Goal: Task Accomplishment & Management: Manage account settings

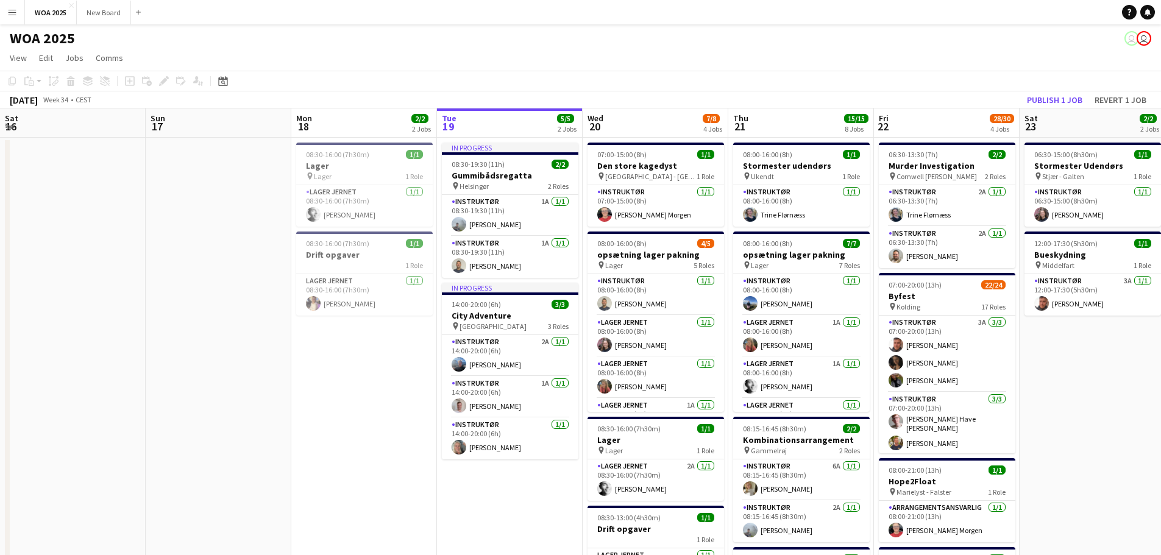
scroll to position [0, 291]
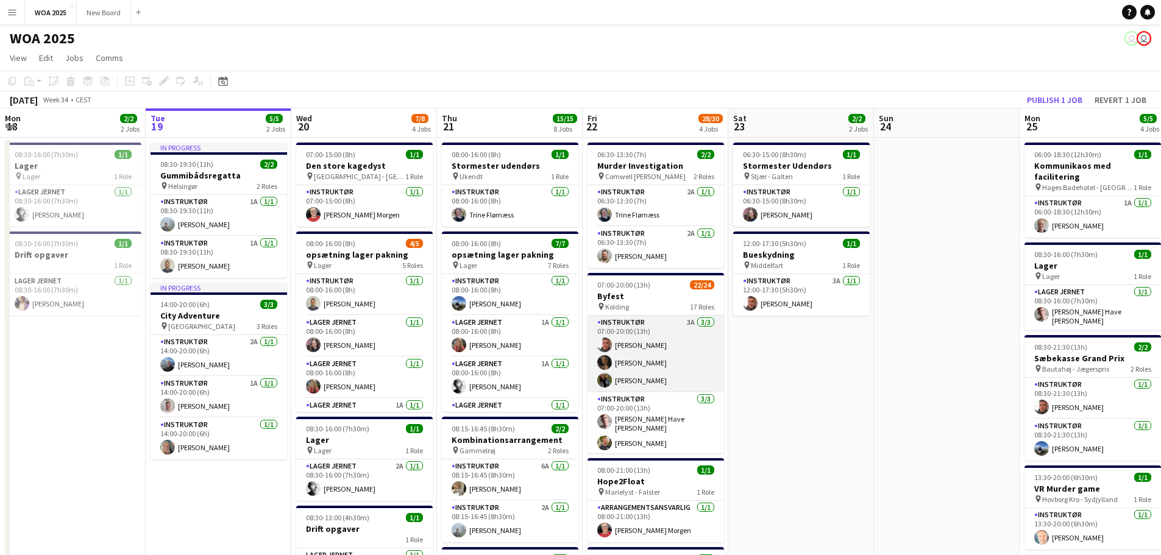
click at [662, 331] on app-card-role "Instruktør 3A 3/3 07:00-20:00 (13h) Adam Garlin Larsen Ida Rosenmai Freja Schne…" at bounding box center [655, 354] width 136 height 77
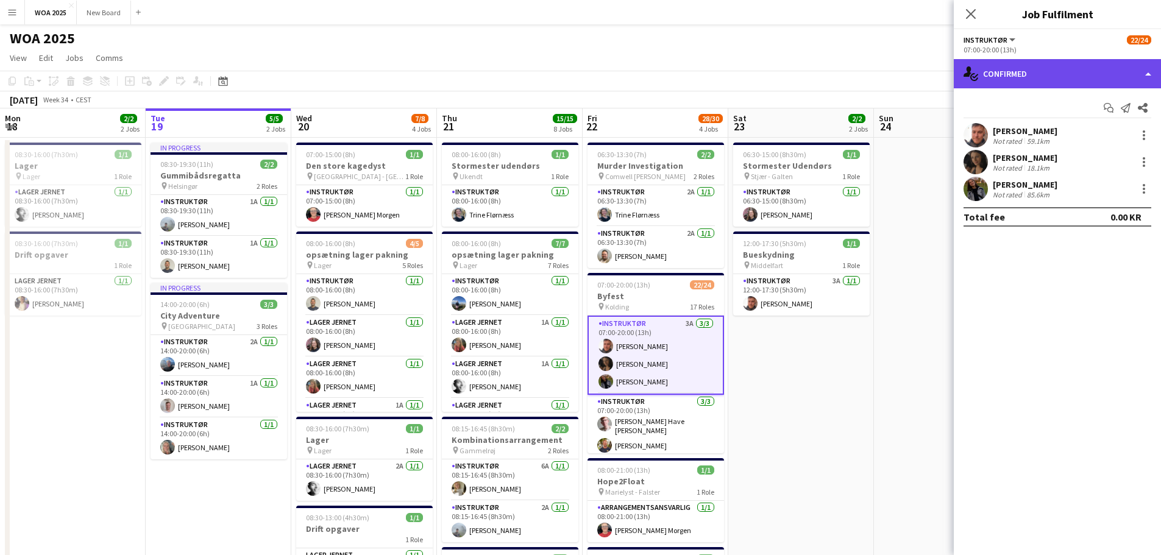
click at [1130, 76] on div "single-neutral-actions-check-2 Confirmed" at bounding box center [1057, 73] width 207 height 29
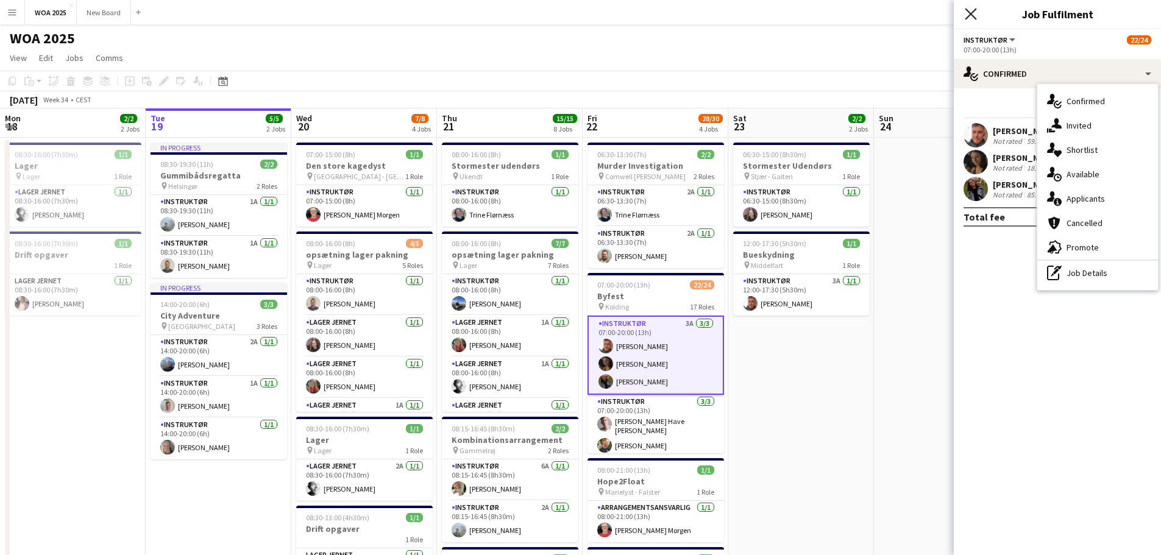
click at [976, 16] on icon "Close pop-in" at bounding box center [970, 14] width 12 height 12
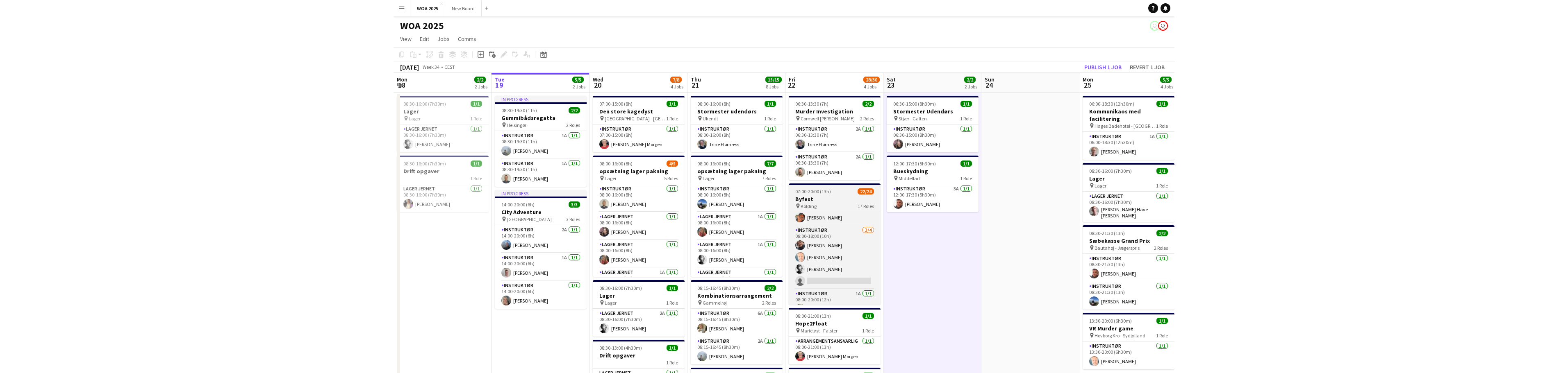
scroll to position [123, 0]
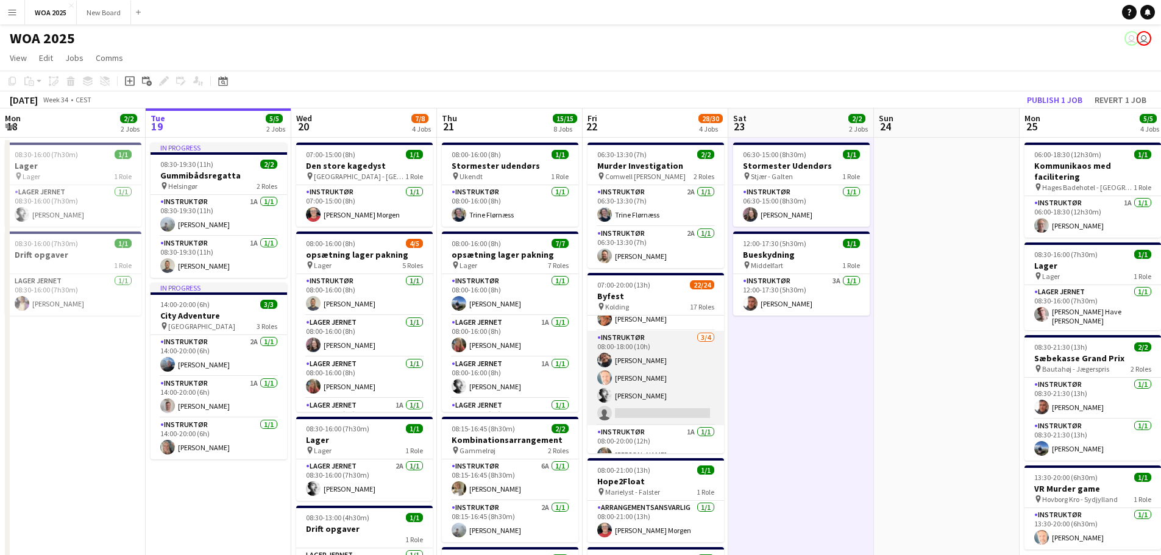
click at [667, 405] on app-card-role "Instruktør 3/4 08:00-18:00 (10h) Kim Aagaard Holm Kim Babbel Lucas Kobeissi sin…" at bounding box center [655, 378] width 136 height 94
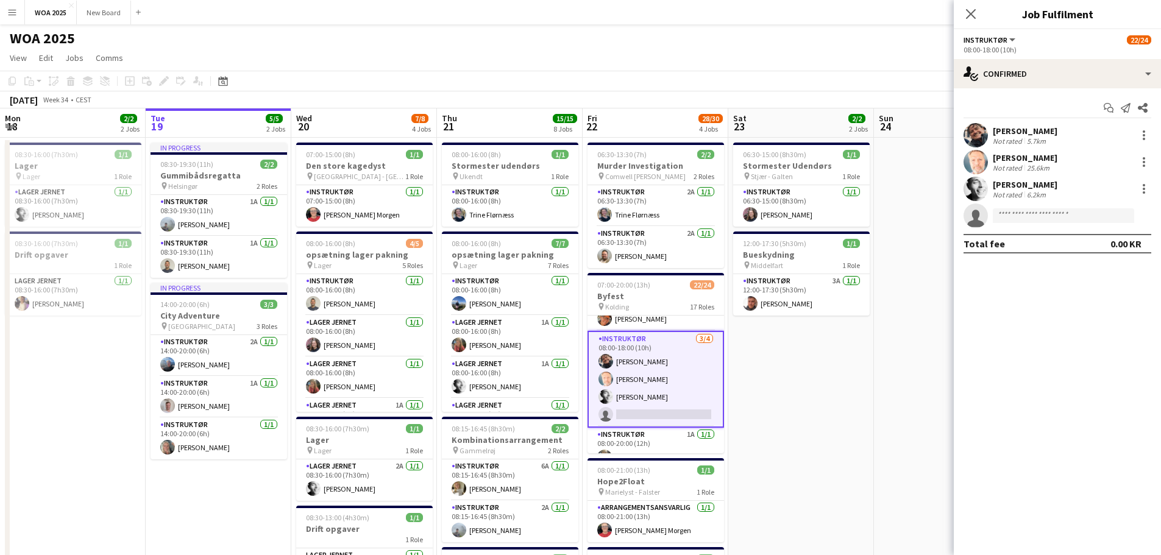
click at [667, 408] on app-card-role "Instruktør 3/4 08:00-18:00 (10h) Kim Aagaard Holm Kim Babbel Lucas Kobeissi sin…" at bounding box center [655, 379] width 136 height 97
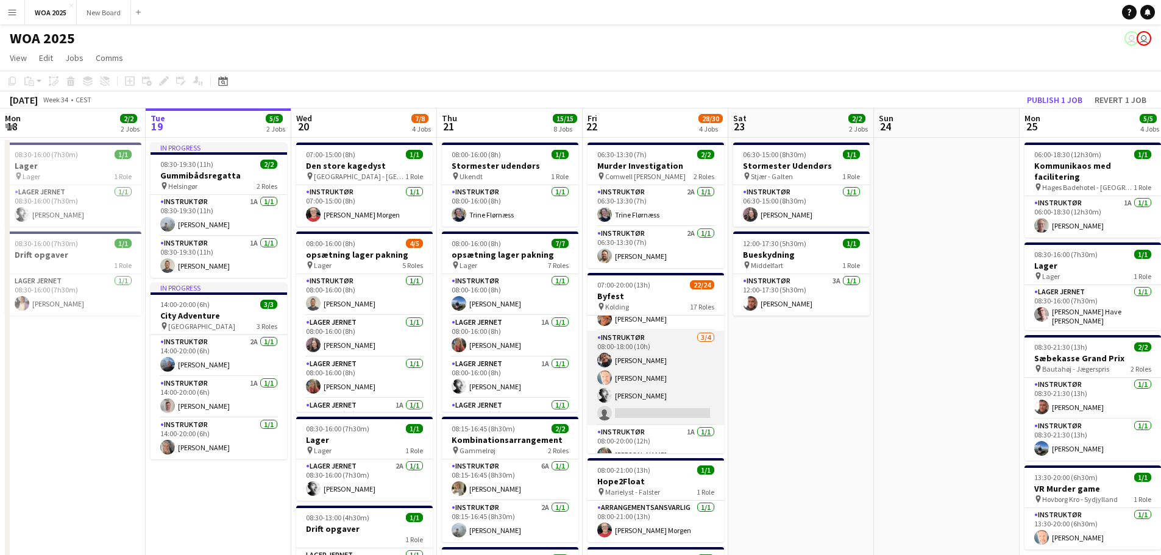
click at [668, 408] on app-card-role "Instruktør 3/4 08:00-18:00 (10h) Kim Aagaard Holm Kim Babbel Lucas Kobeissi sin…" at bounding box center [655, 378] width 136 height 94
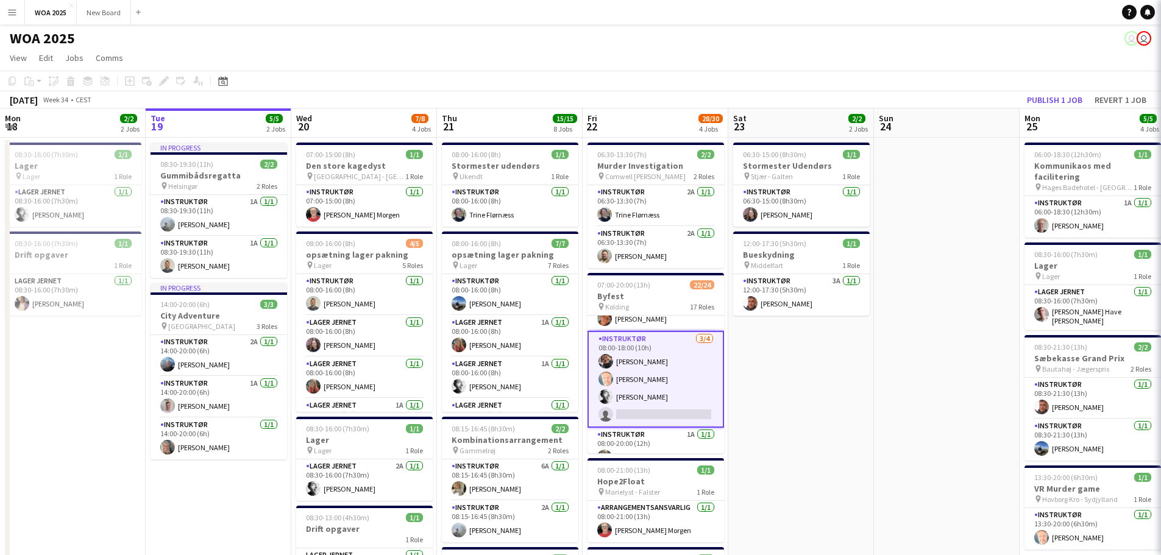
click at [668, 408] on app-card-role "Instruktør 3/4 08:00-18:00 (10h) Kim Aagaard Holm Kim Babbel Lucas Kobeissi sin…" at bounding box center [655, 379] width 136 height 97
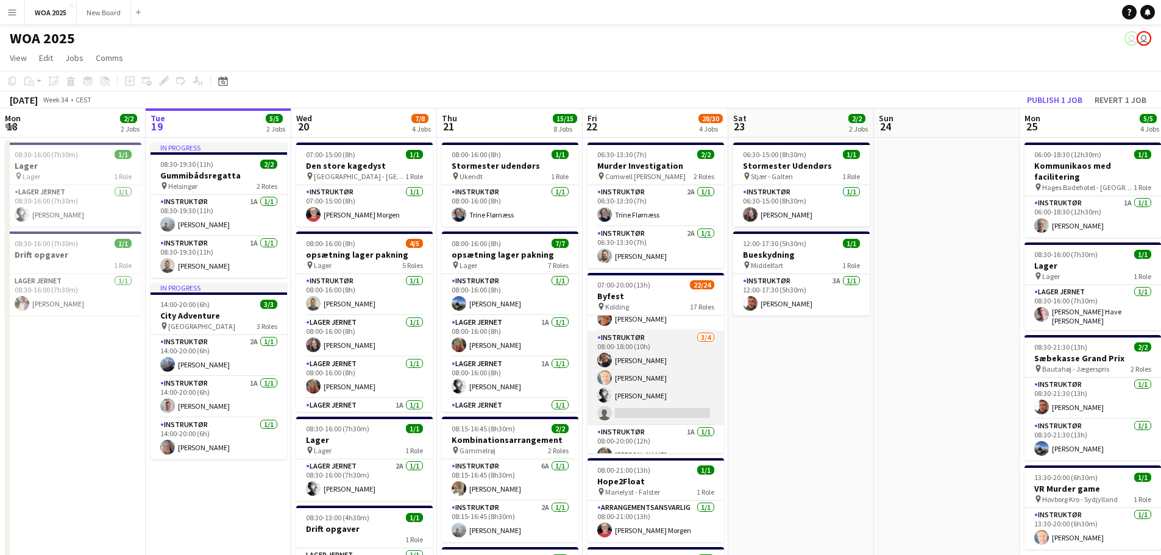
click at [659, 411] on app-card-role "Instruktør 3/4 08:00-18:00 (10h) Kim Aagaard Holm Kim Babbel Lucas Kobeissi sin…" at bounding box center [655, 378] width 136 height 94
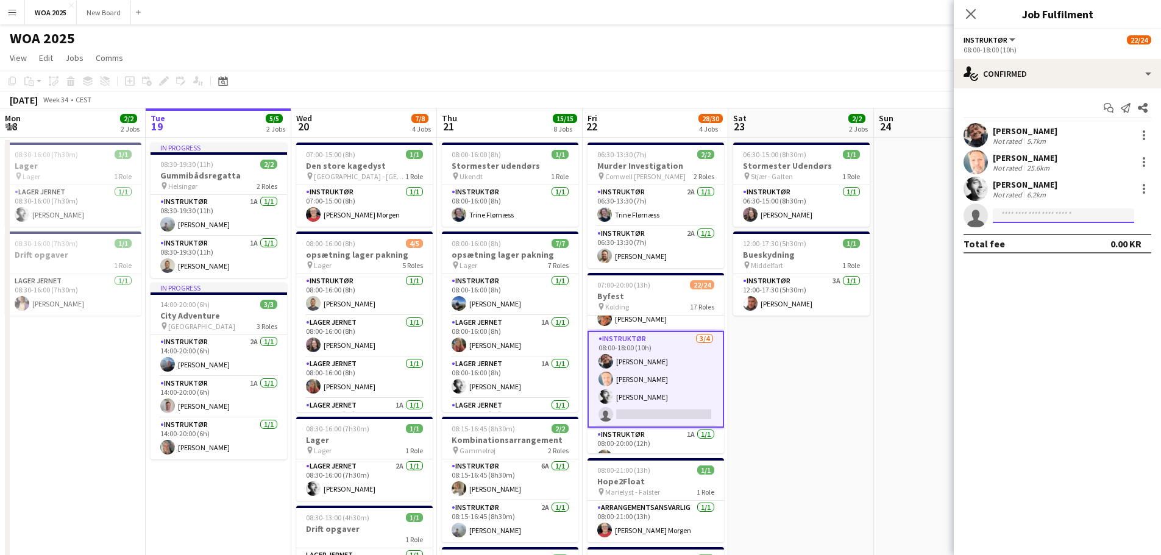
click at [1036, 221] on input at bounding box center [1062, 215] width 141 height 15
type input "*"
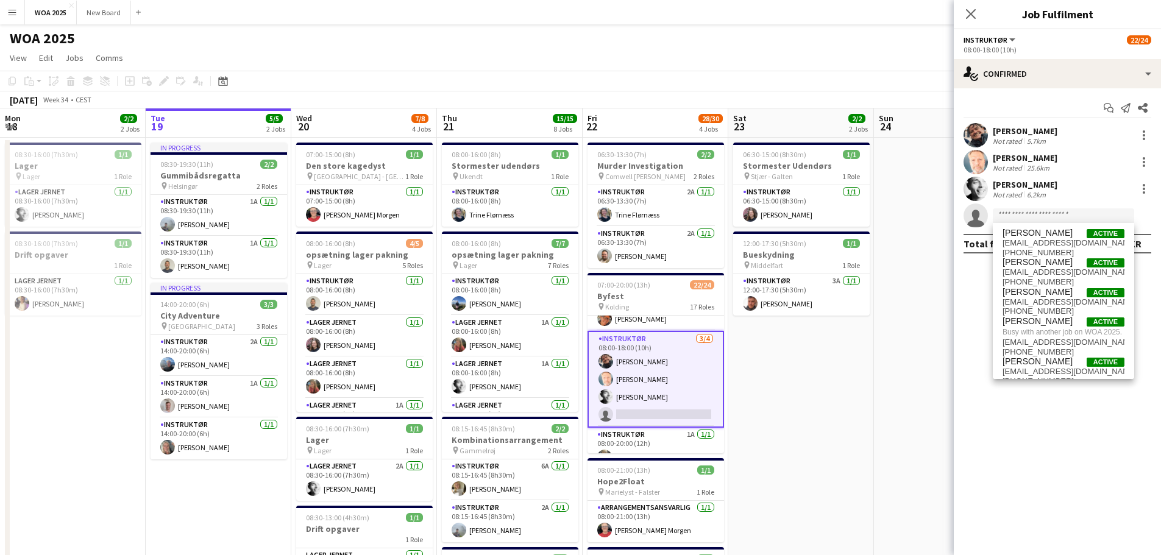
click at [645, 409] on app-card-role "Instruktør 3/4 08:00-18:00 (10h) Kim Aagaard Holm Kim Babbel Lucas Kobeissi sin…" at bounding box center [655, 379] width 136 height 97
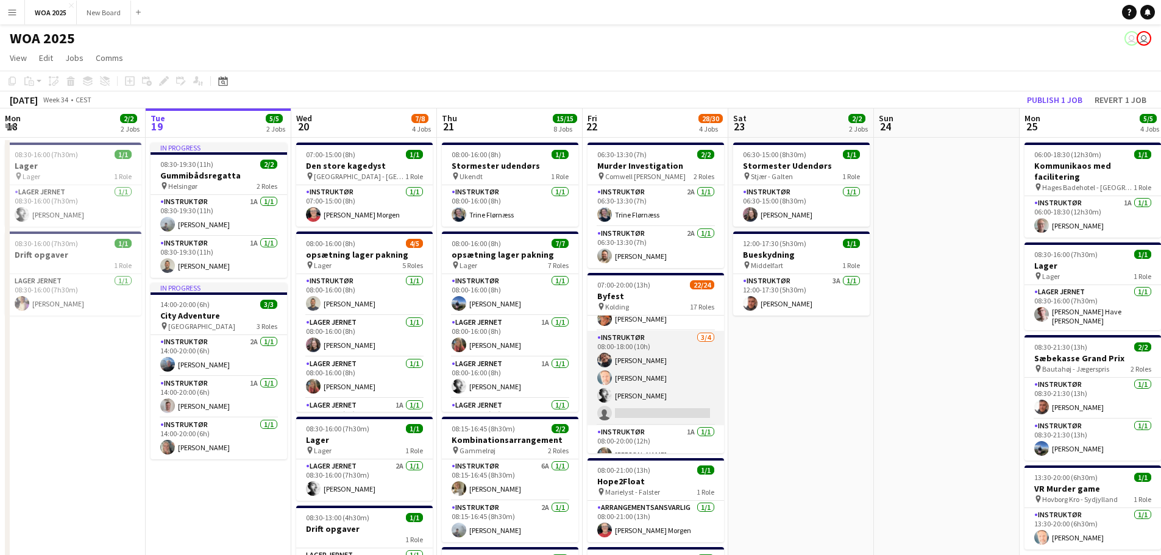
click at [642, 387] on app-card-role "Instruktør 3/4 08:00-18:00 (10h) Kim Aagaard Holm Kim Babbel Lucas Kobeissi sin…" at bounding box center [655, 378] width 136 height 94
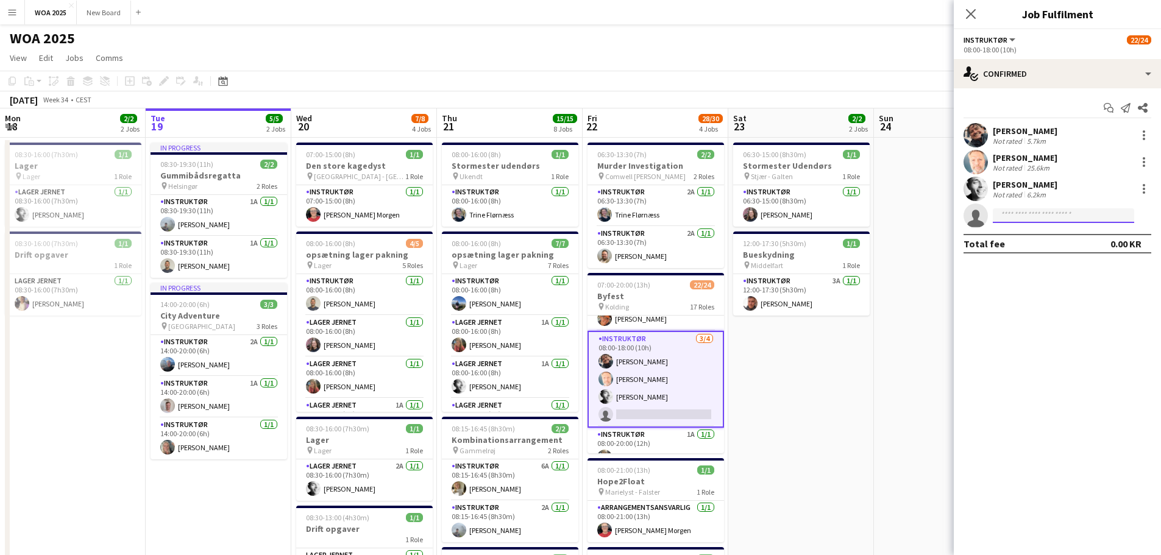
click at [1025, 213] on input at bounding box center [1062, 215] width 141 height 15
type input "*******"
click at [1025, 241] on span "chm@woa.dk" at bounding box center [1063, 243] width 122 height 10
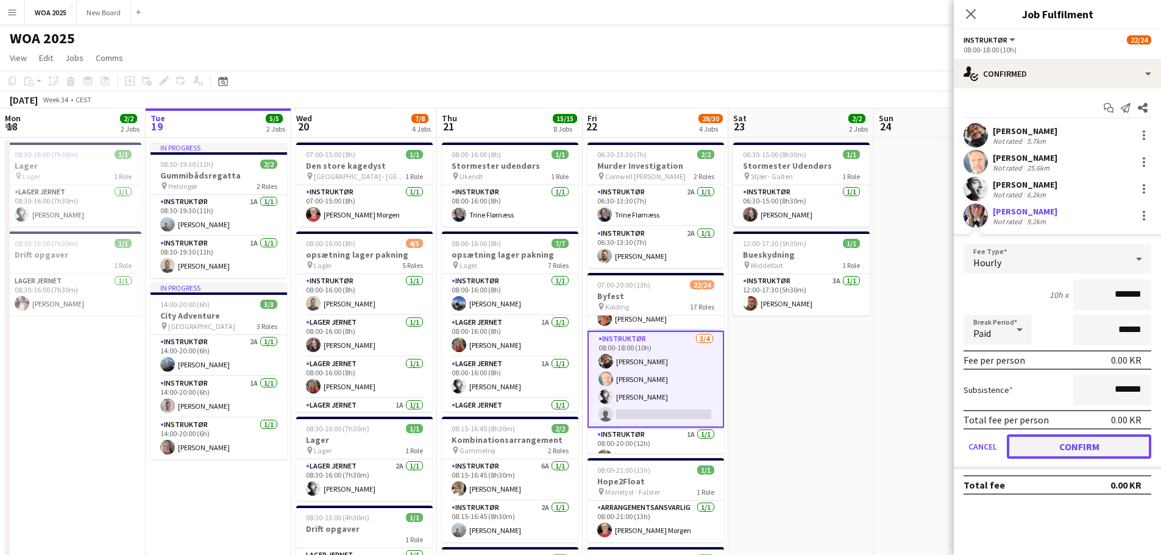
click at [1065, 439] on button "Confirm" at bounding box center [1079, 446] width 144 height 24
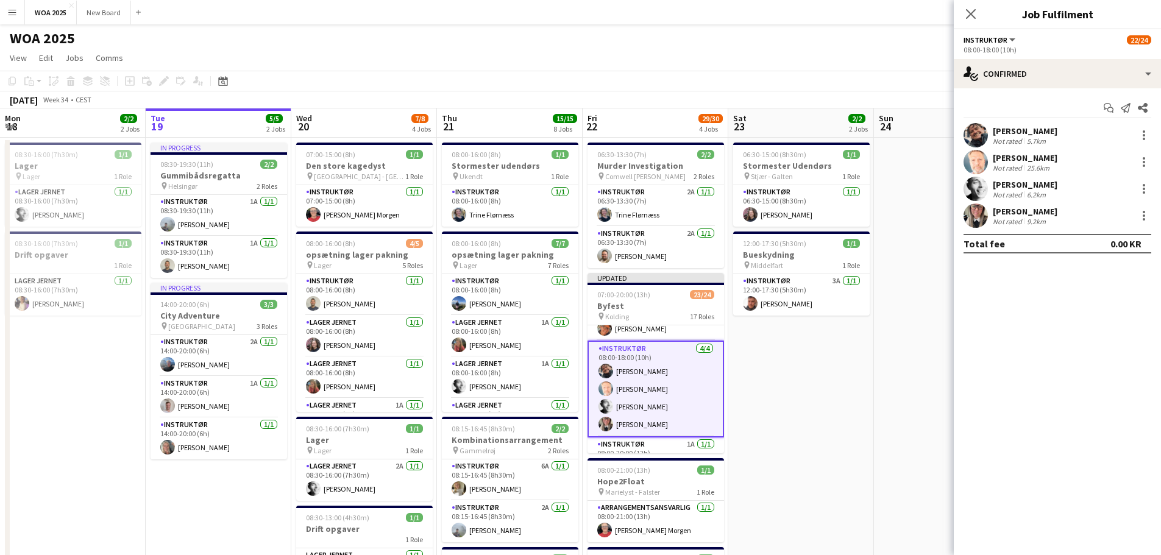
click at [986, 46] on div "08:00-18:00 (10h)" at bounding box center [1057, 49] width 188 height 9
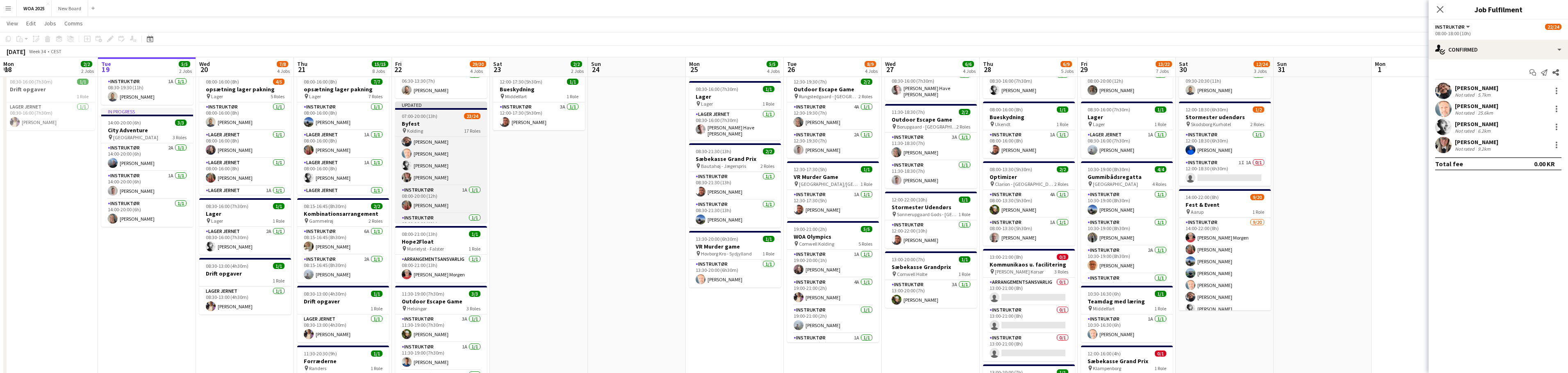
scroll to position [164, 0]
click at [450, 185] on app-card-role "Instruktør 1A 1/1 08:00-20:00 (12h) Caroline Sommer" at bounding box center [441, 183] width 92 height 28
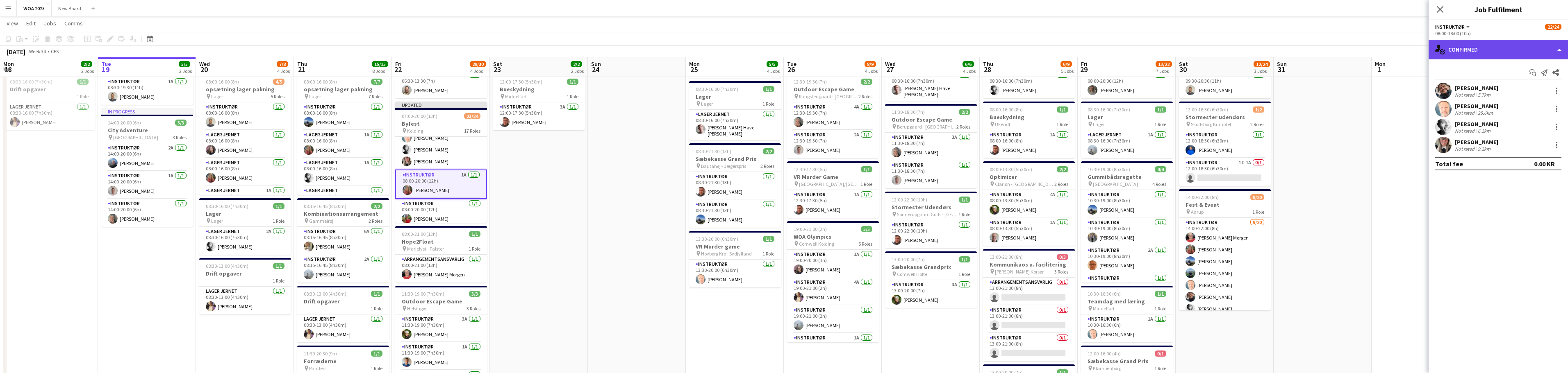
click at [781, 48] on div "single-neutral-actions-check-2 Confirmed" at bounding box center [1498, 49] width 139 height 19
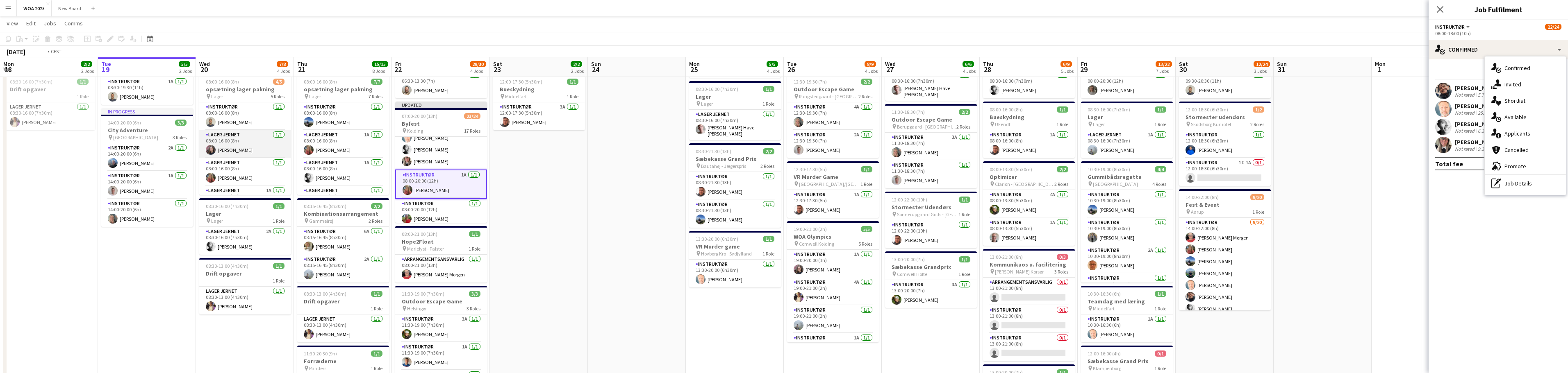
scroll to position [0, 194]
drag, startPoint x: 284, startPoint y: 132, endPoint x: 285, endPoint y: 144, distance: 12.0
click at [285, 144] on app-card-role "Lager Jernet 1/1 08:00-16:00 (8h) Johanne Bjerrisgaard" at bounding box center [246, 144] width 92 height 28
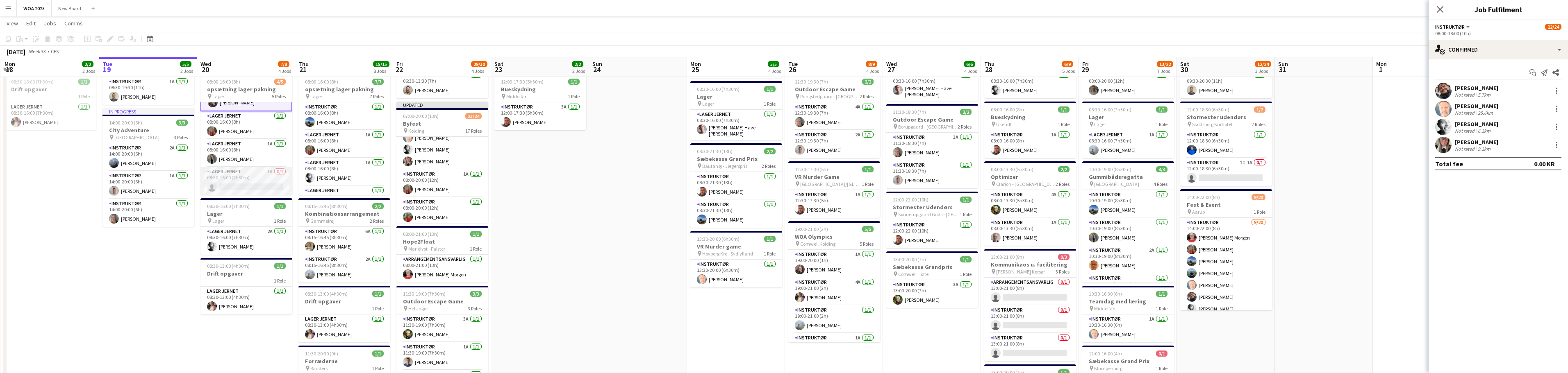
click at [269, 181] on app-card-role "Lager Jernet 1A 0/1 08:30-16:00 (7h30m) single-neutral-actions" at bounding box center [246, 181] width 92 height 28
click at [234, 175] on app-card-role "Lager Jernet 1A 0/1 08:30-16:00 (7h30m) single-neutral-actions" at bounding box center [247, 181] width 92 height 30
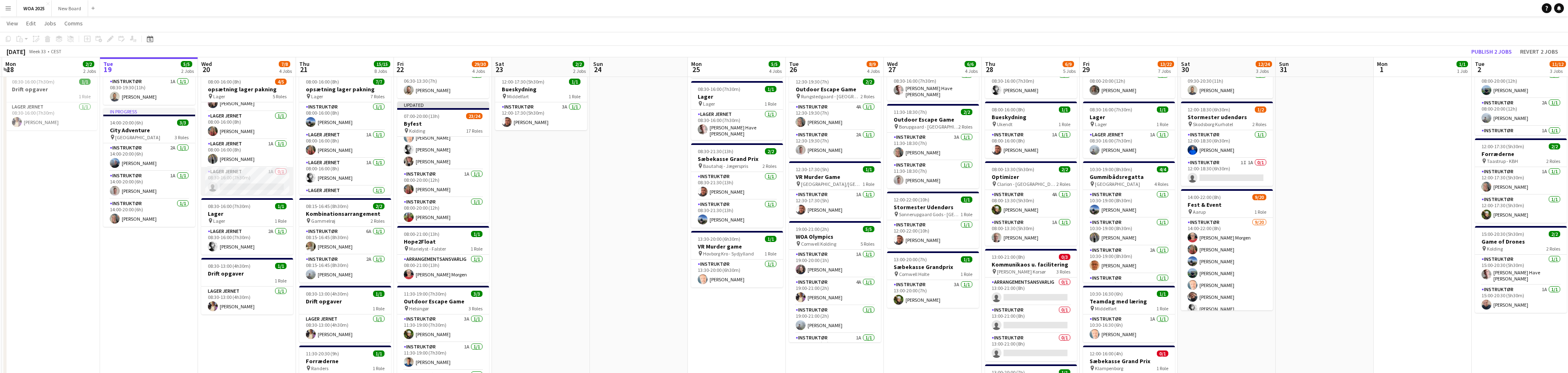
scroll to position [46, 0]
click at [781, 52] on button "Publish 2 jobs" at bounding box center [1492, 52] width 47 height 11
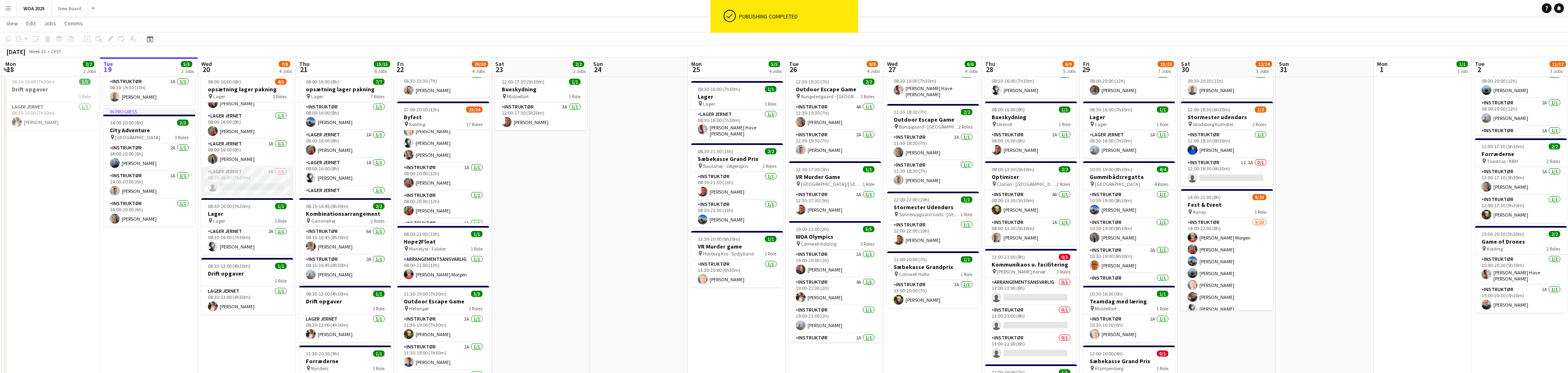
click at [230, 179] on app-card-role "Lager Jernet 1A 0/1 08:30-16:00 (7h30m) single-neutral-actions" at bounding box center [247, 181] width 92 height 28
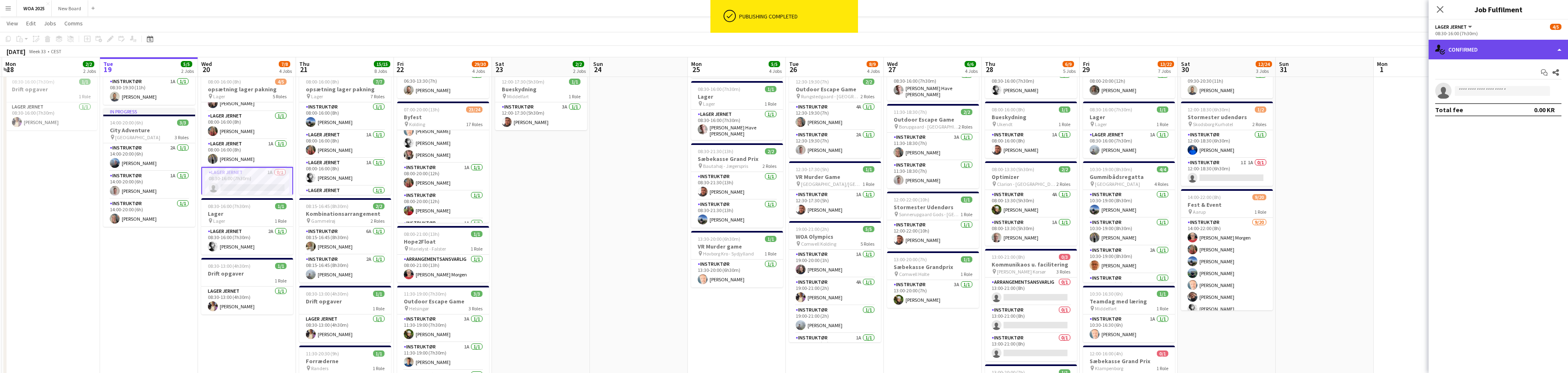
click at [781, 50] on div "single-neutral-actions-check-2 Confirmed" at bounding box center [1498, 49] width 139 height 19
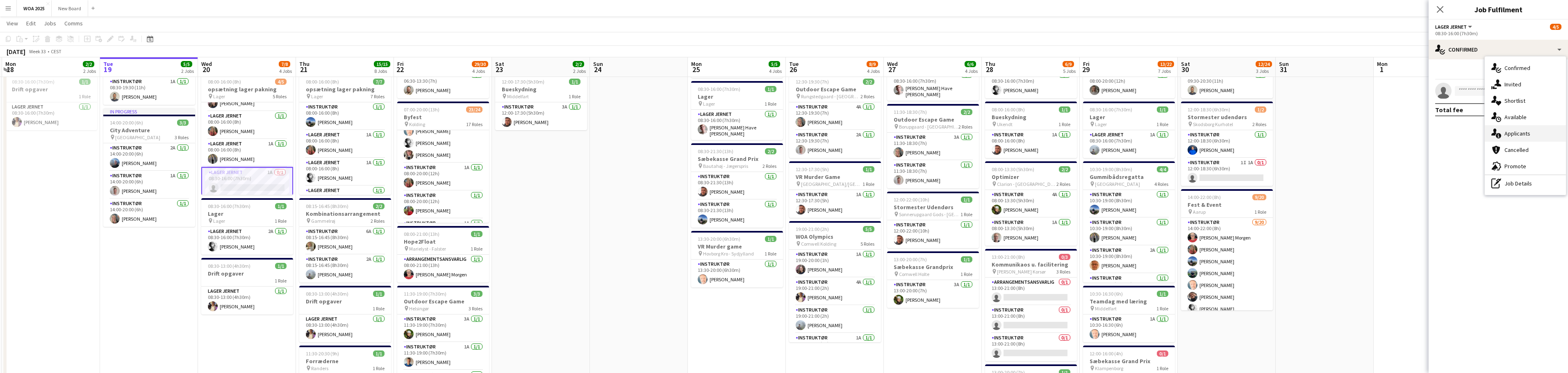
click at [781, 132] on div "single-neutral-actions-information Applicants" at bounding box center [1526, 133] width 81 height 16
click at [781, 108] on app-icon "Confirm" at bounding box center [1545, 108] width 7 height 7
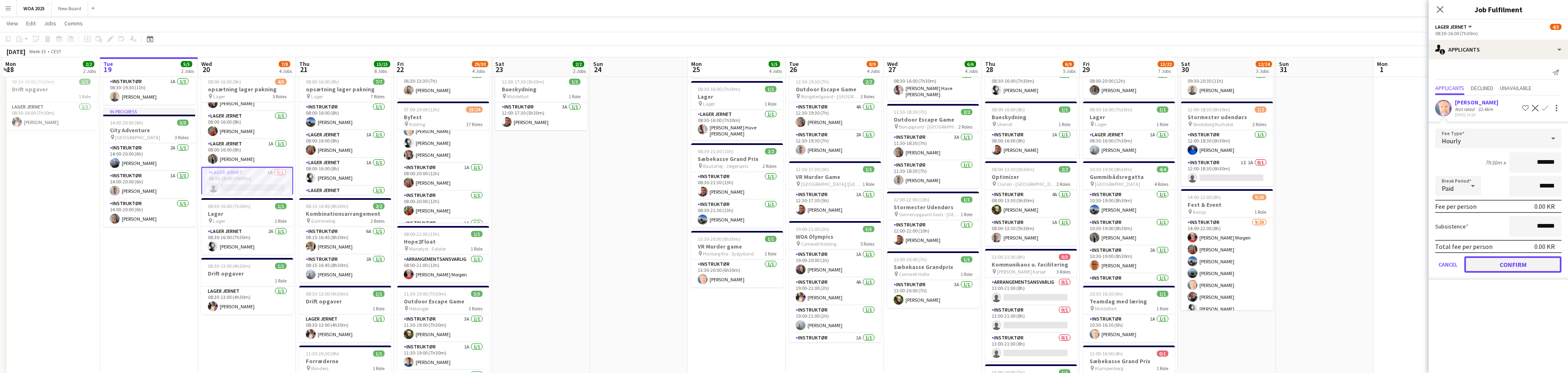
click at [781, 268] on button "Confirm" at bounding box center [1513, 264] width 97 height 16
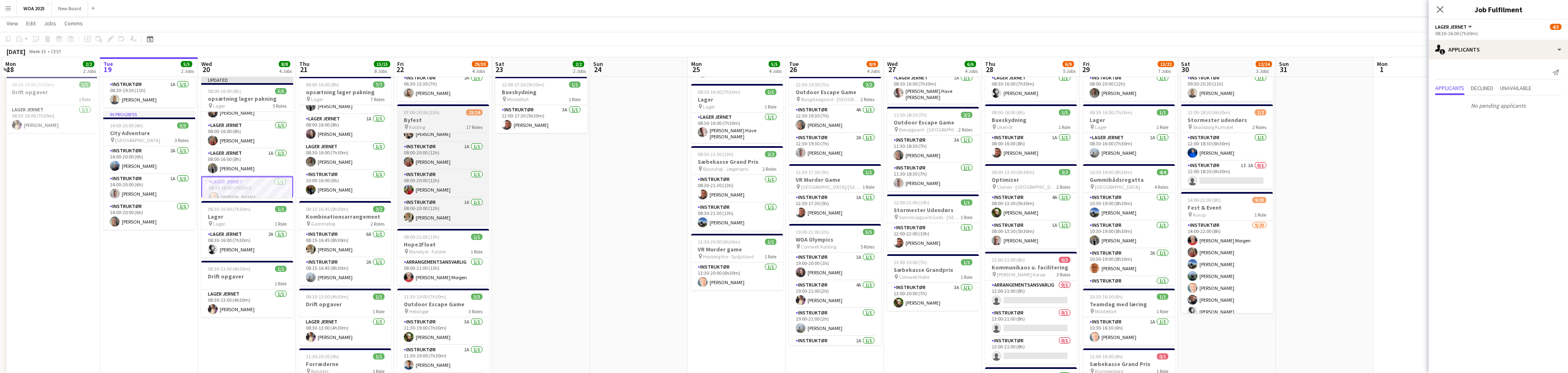
scroll to position [252, 0]
click at [451, 166] on app-card-role "Instruktør 1/1 08:00-20:00 (12h) Zakarias Thomsen" at bounding box center [443, 175] width 92 height 28
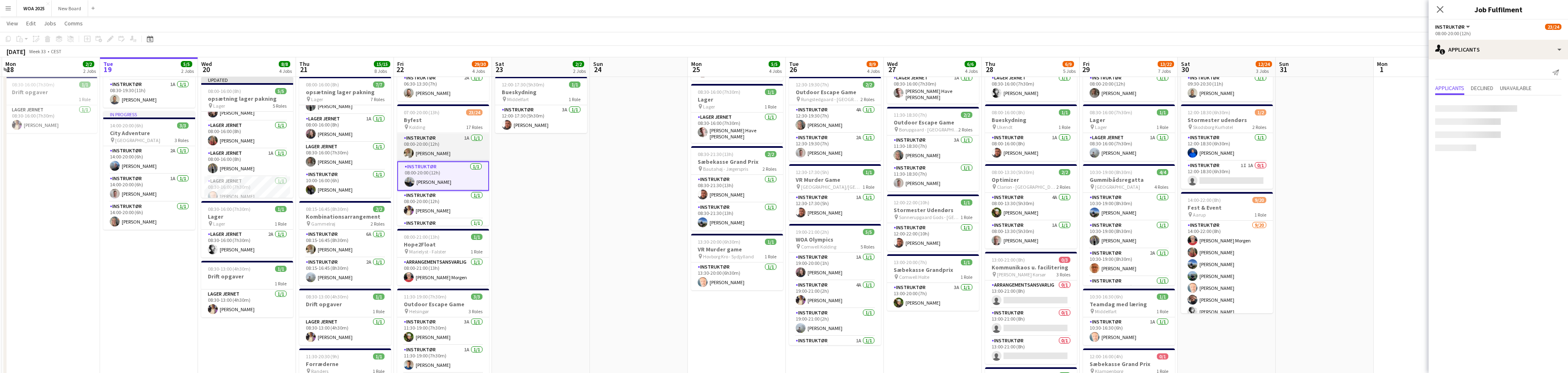
click at [450, 147] on app-card-role "Instruktør 1A 1/1 08:00-20:00 (12h) Maria Lenskjold" at bounding box center [443, 147] width 92 height 28
click at [450, 147] on app-card-role "Instruktør 1A 1/1 08:00-20:00 (12h) Maria Lenskjold" at bounding box center [443, 147] width 92 height 30
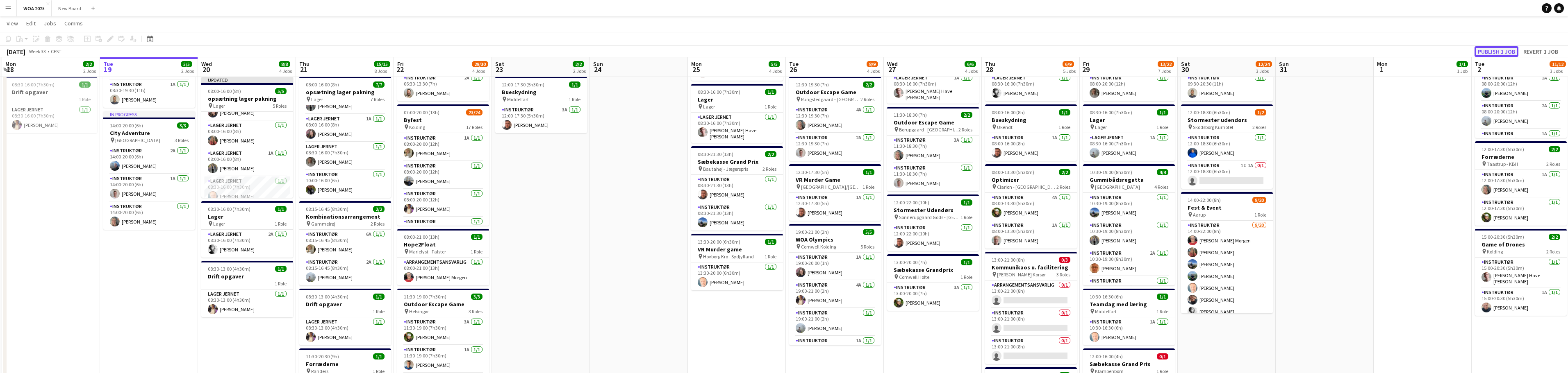
click at [781, 54] on button "Publish 1 job" at bounding box center [1497, 52] width 44 height 11
click at [455, 153] on app-card-role "Instruktør 1A 1/1 08:00-20:00 (12h) Maria Lenskjold" at bounding box center [443, 147] width 92 height 28
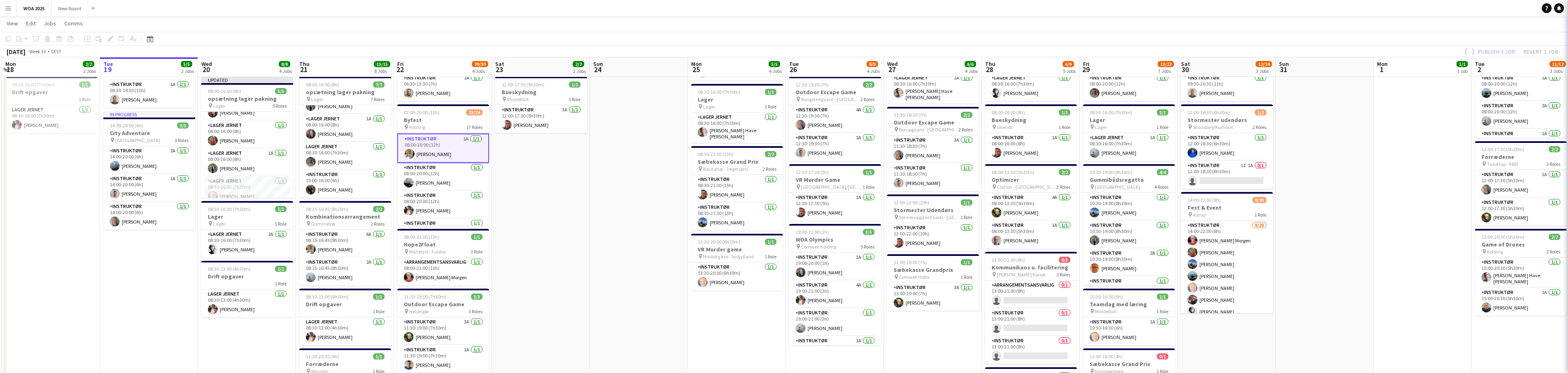
scroll to position [253, 0]
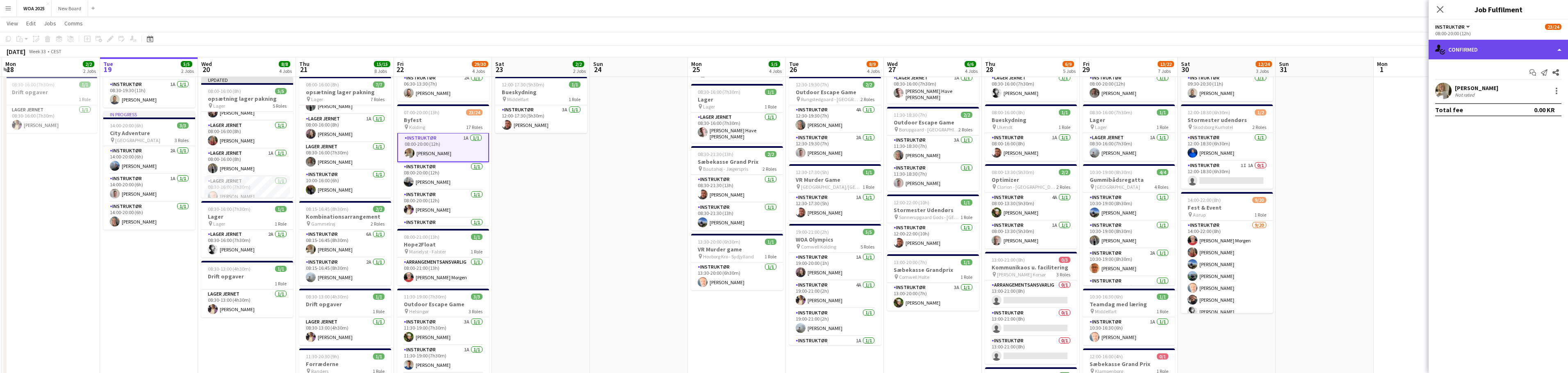
click at [781, 48] on div "single-neutral-actions-check-2 Confirmed" at bounding box center [1498, 49] width 139 height 19
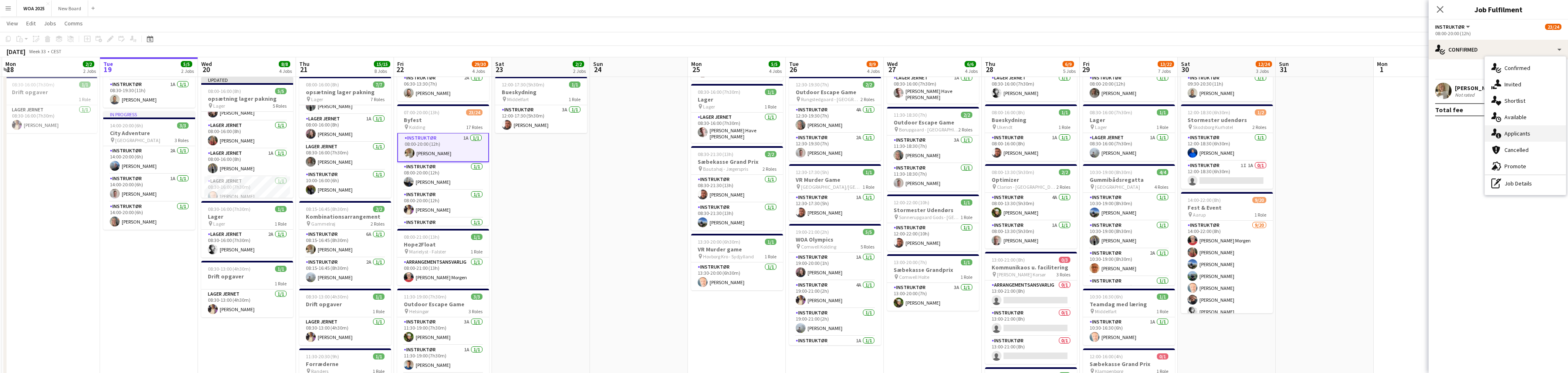
click at [781, 136] on div "single-neutral-actions-information Applicants" at bounding box center [1526, 133] width 81 height 16
click at [781, 87] on span "Unavailable" at bounding box center [1516, 88] width 32 height 6
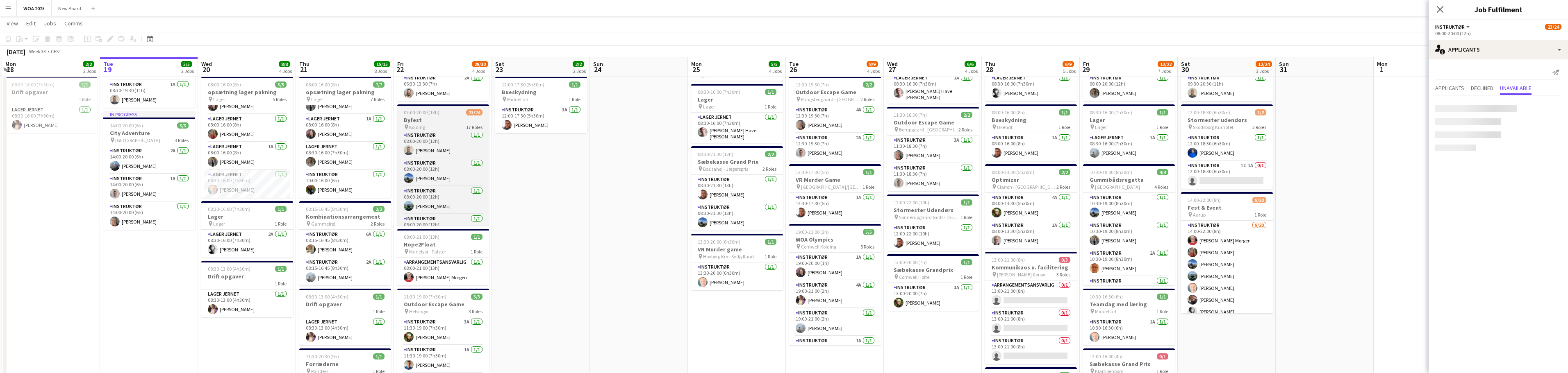
scroll to position [412, 0]
click at [781, 10] on icon at bounding box center [1440, 9] width 8 height 8
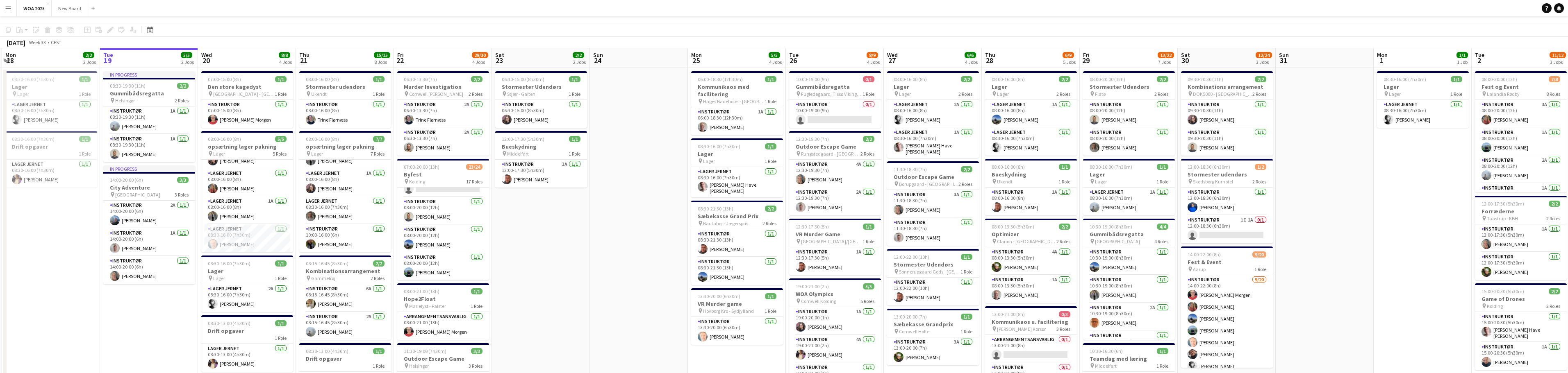
scroll to position [0, 0]
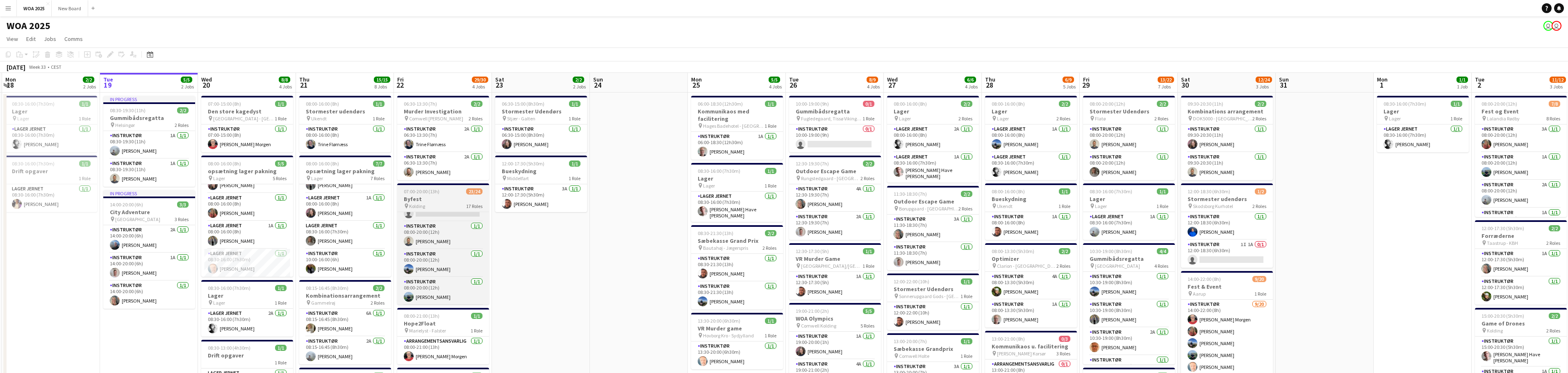
click at [450, 202] on h3 "Byfest" at bounding box center [443, 199] width 92 height 7
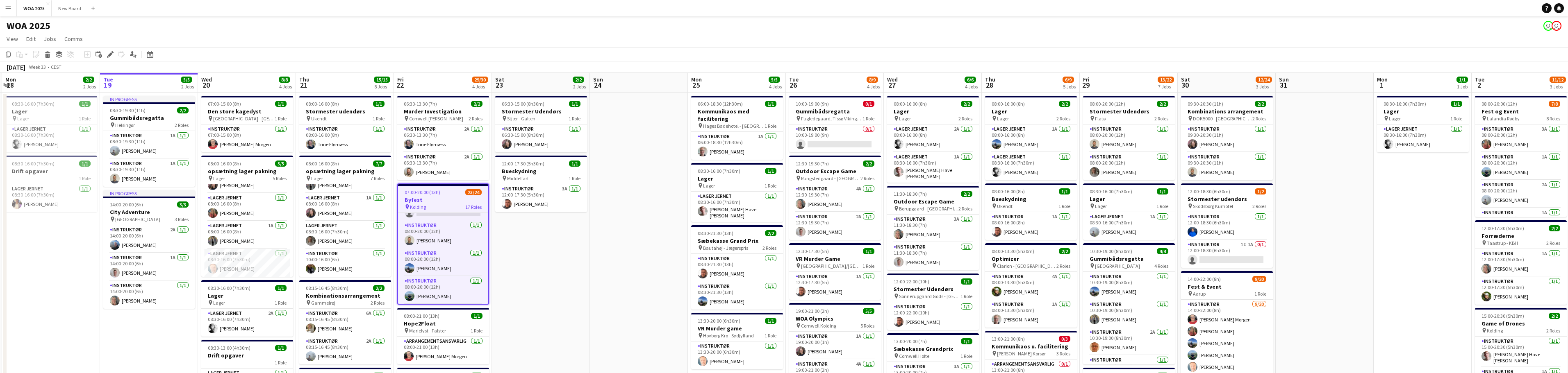
scroll to position [413, 0]
click at [438, 207] on div "pin Kolding 17 Roles" at bounding box center [443, 207] width 90 height 7
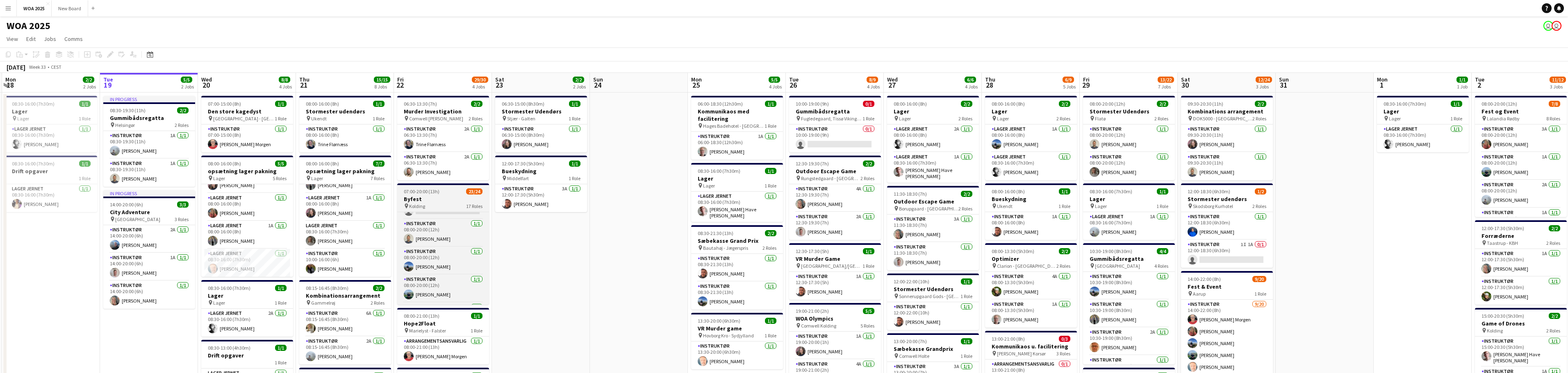
scroll to position [410, 0]
click at [441, 205] on div "pin Kolding 17 Roles" at bounding box center [443, 206] width 92 height 7
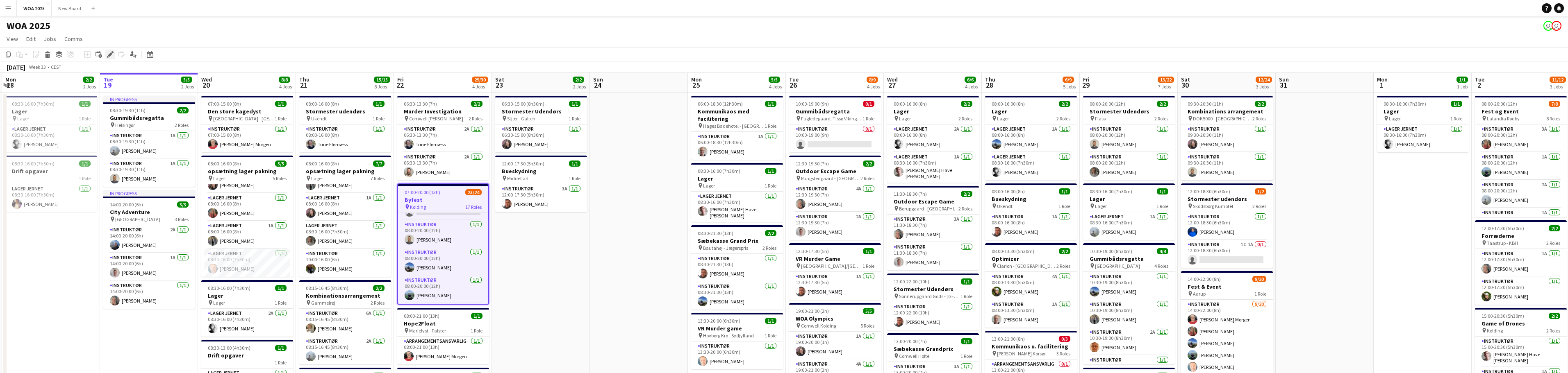
click at [108, 53] on icon "Edit" at bounding box center [110, 54] width 7 height 7
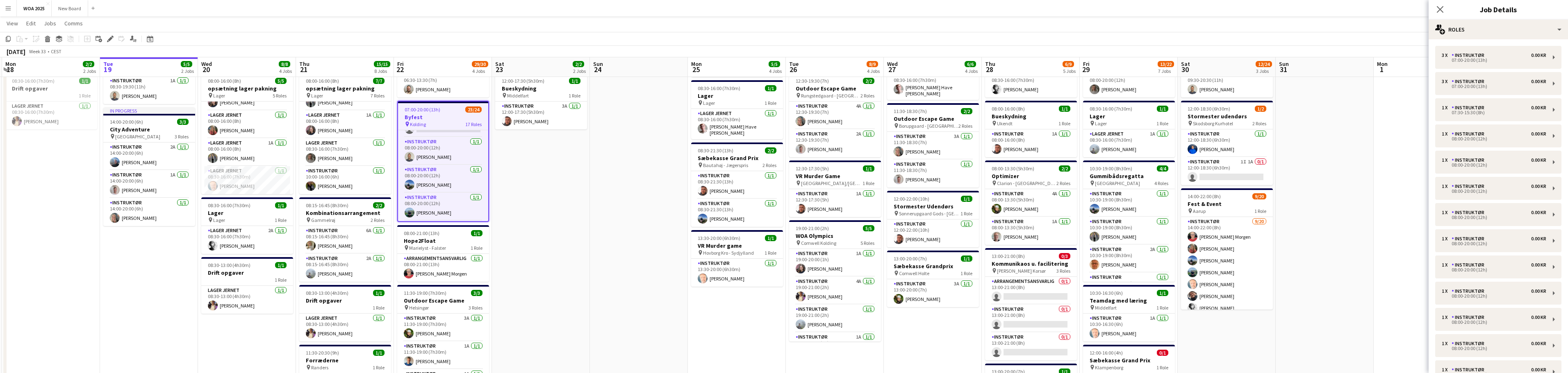
scroll to position [470, 0]
click at [458, 202] on app-card-role "Instruktør 2A 1/1 08:00-20:00 (12h) Johanne Bjerrisgaard" at bounding box center [443, 207] width 90 height 28
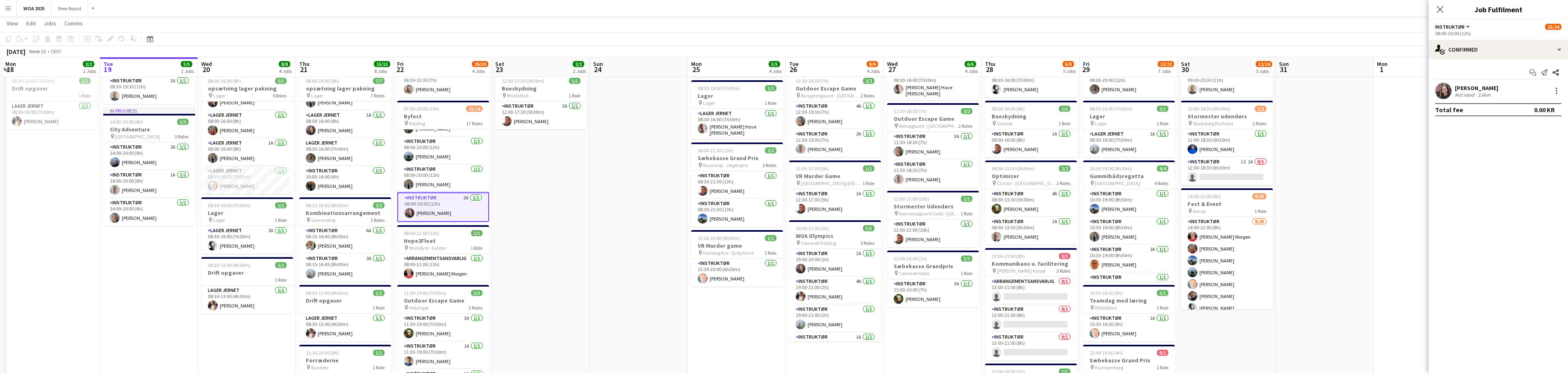
scroll to position [468, 0]
click at [781, 51] on div "single-neutral-actions-check-2 Confirmed" at bounding box center [1498, 49] width 139 height 19
click at [781, 136] on div "single-neutral-actions-information Applicants" at bounding box center [1526, 133] width 81 height 16
click at [781, 90] on span "Unavailable" at bounding box center [1516, 88] width 32 height 6
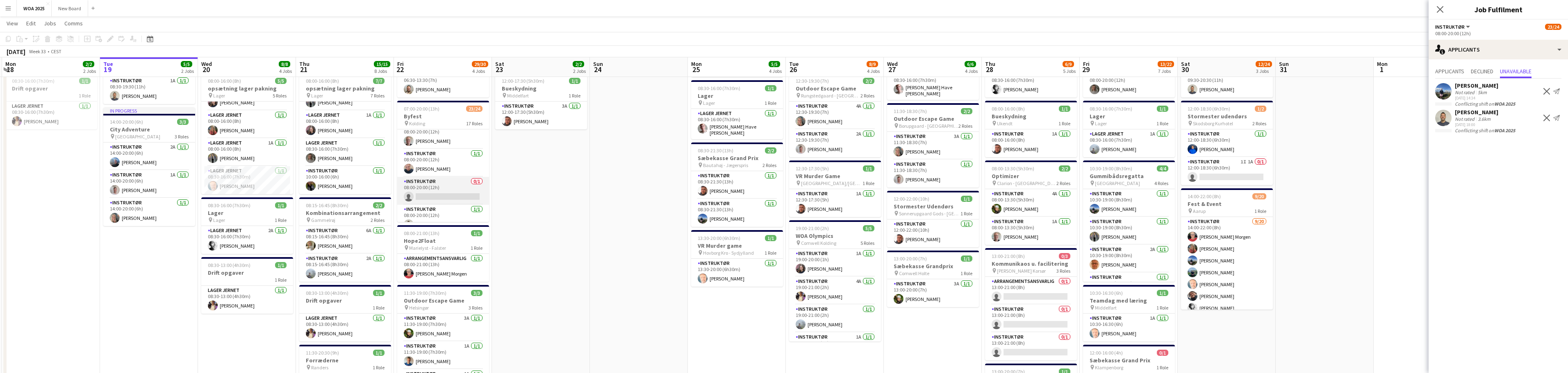
click at [439, 182] on app-card-role "Instruktør 0/1 08:00-20:00 (12h) single-neutral-actions" at bounding box center [443, 190] width 92 height 28
click at [781, 74] on span "Applicants" at bounding box center [1450, 71] width 29 height 6
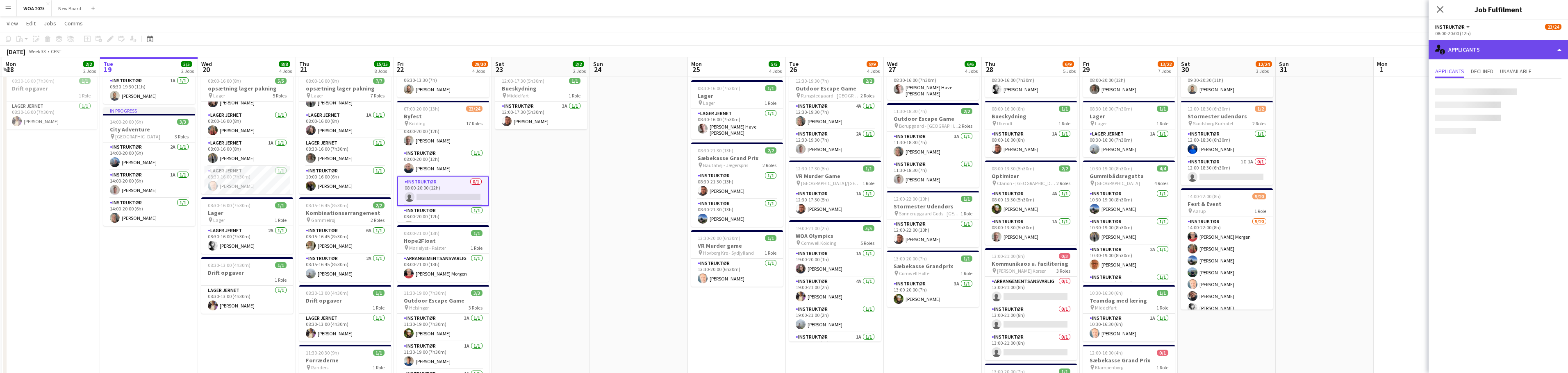
click at [781, 51] on div "single-neutral-actions-information Applicants" at bounding box center [1498, 49] width 139 height 19
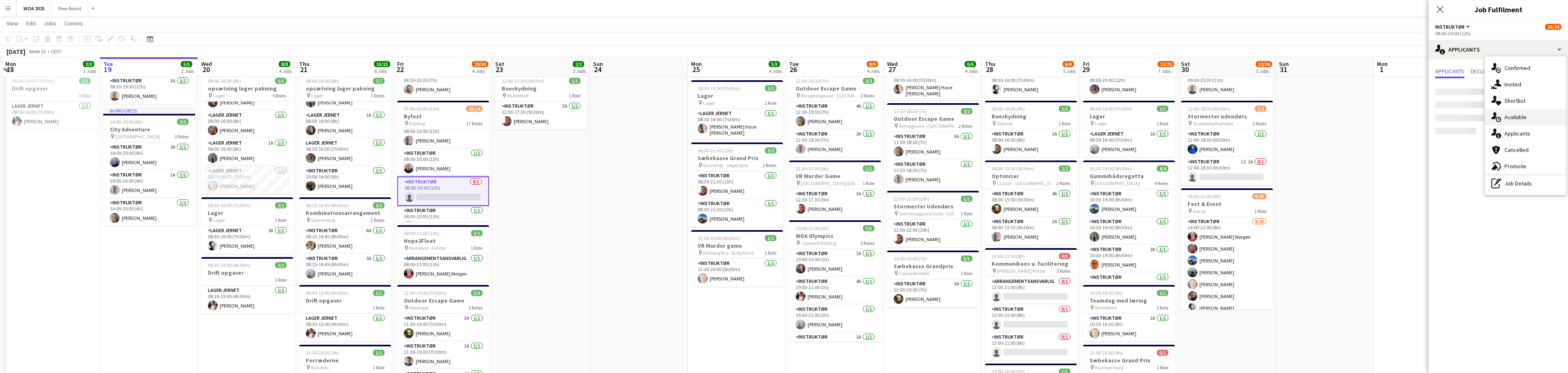
click at [781, 119] on div "single-neutral-actions-upload Available" at bounding box center [1526, 117] width 81 height 16
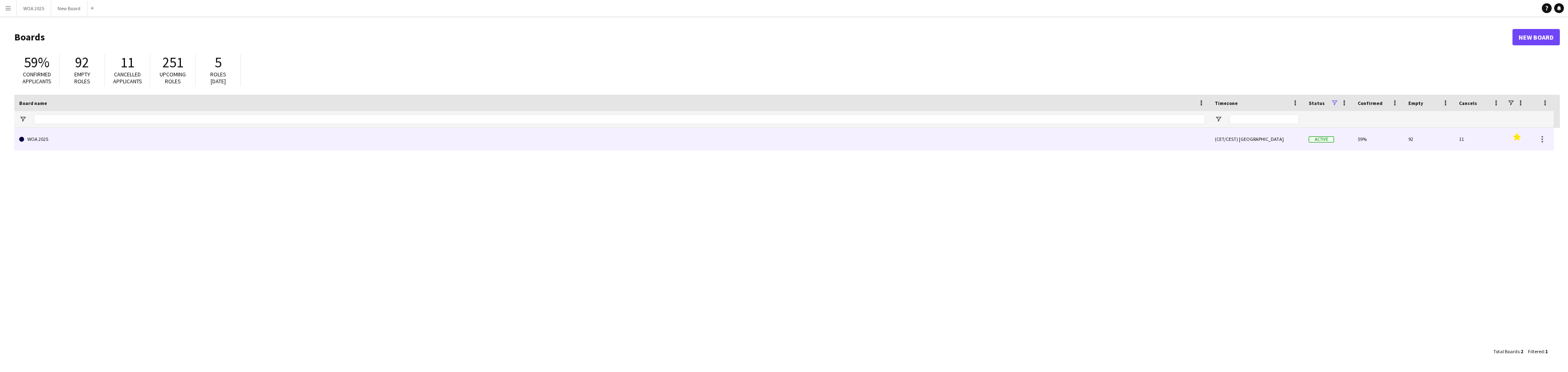
click at [77, 136] on link "WOA 2025" at bounding box center [612, 139] width 1185 height 23
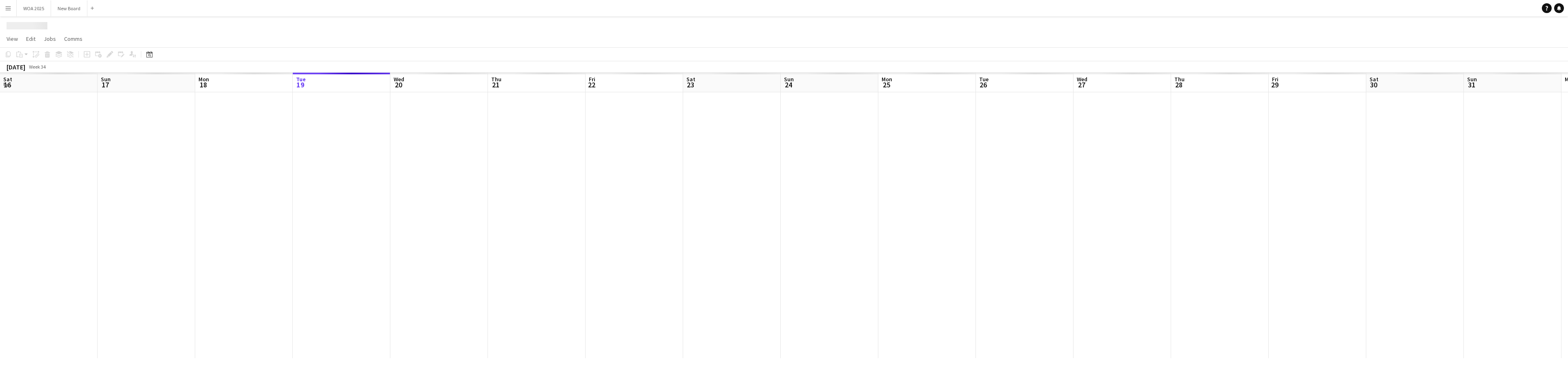
scroll to position [0, 195]
